Goal: Find specific page/section: Find specific page/section

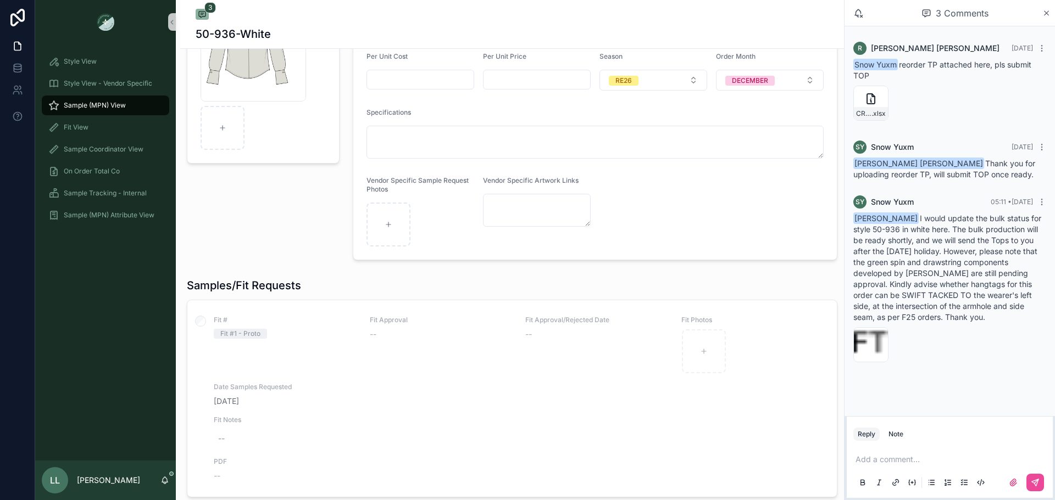
scroll to position [110, 0]
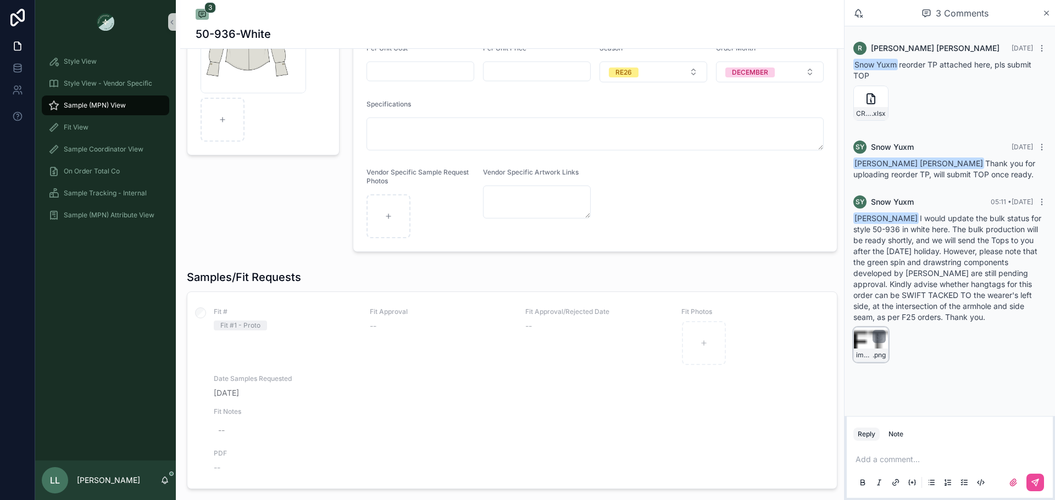
click at [862, 340] on div "image .png" at bounding box center [870, 344] width 35 height 35
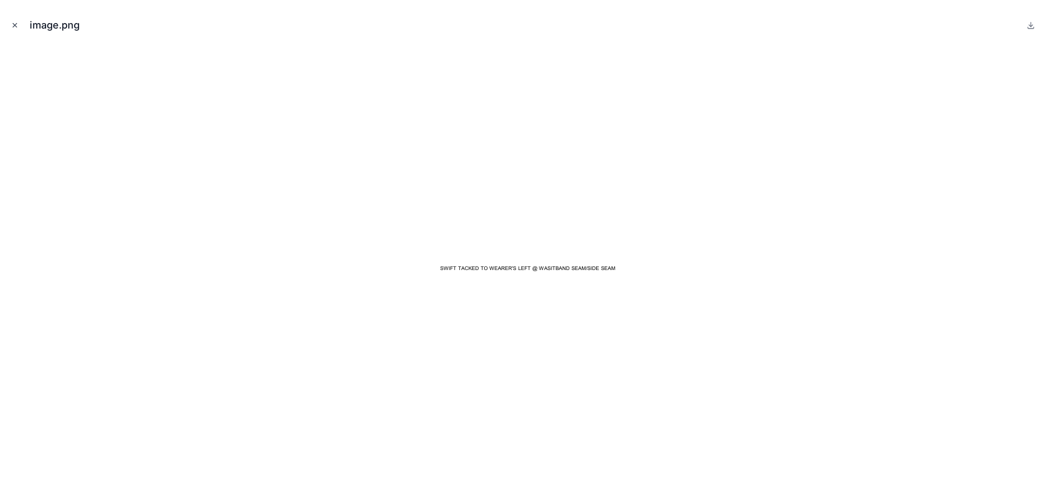
click at [20, 28] on button "Close modal" at bounding box center [15, 25] width 12 height 12
